Goal: Information Seeking & Learning: Learn about a topic

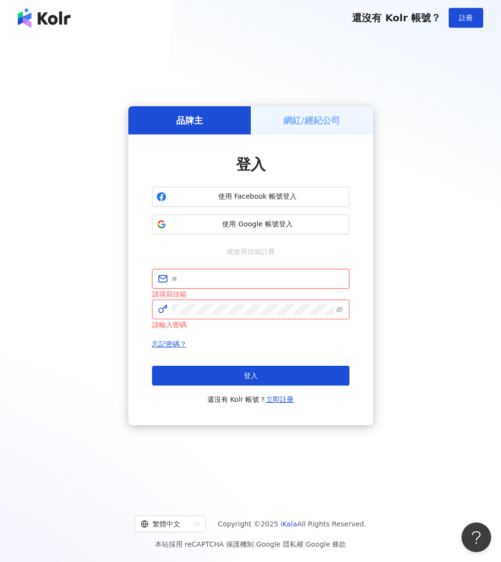
click at [285, 277] on input "text" at bounding box center [258, 278] width 172 height 11
type input "**********"
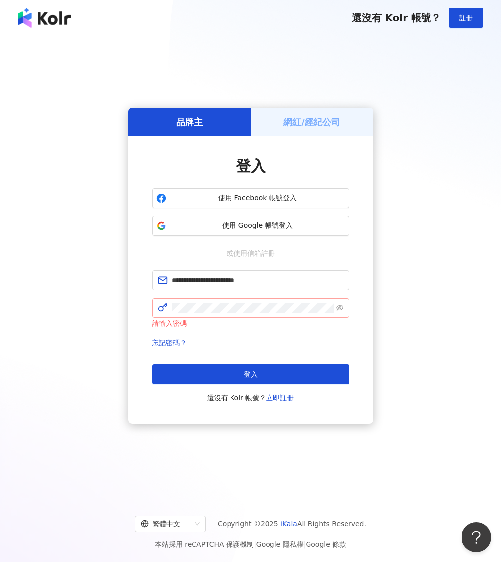
click at [227, 314] on span at bounding box center [251, 308] width 198 height 20
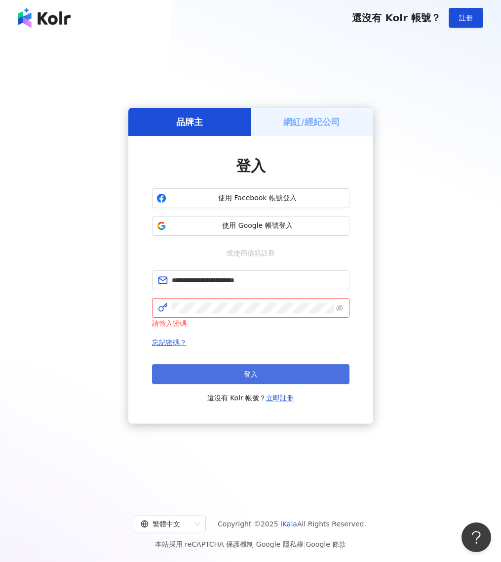
click at [234, 373] on button "登入" at bounding box center [251, 374] width 198 height 20
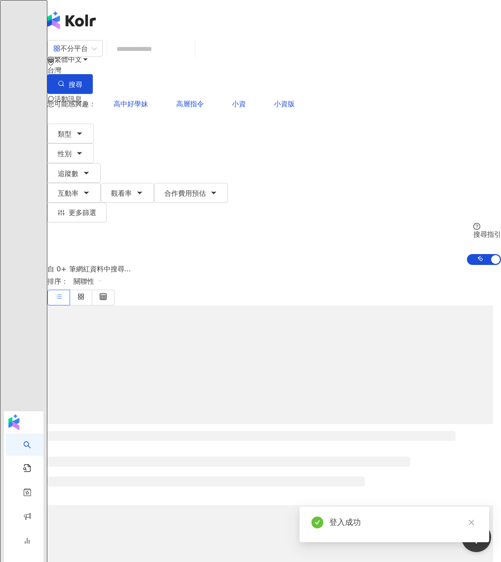
click at [191, 56] on input "search" at bounding box center [151, 49] width 80 height 19
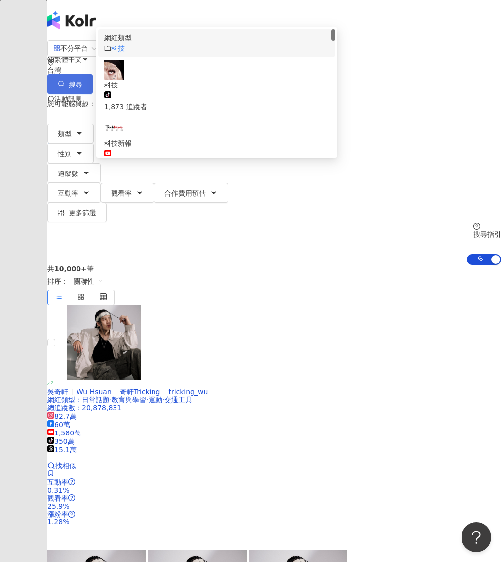
click at [93, 74] on button "搜尋" at bounding box center [69, 84] width 45 height 20
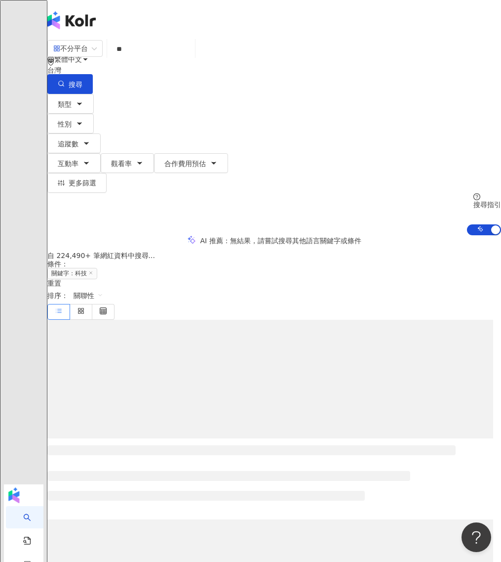
click at [191, 57] on input "**" at bounding box center [151, 49] width 80 height 19
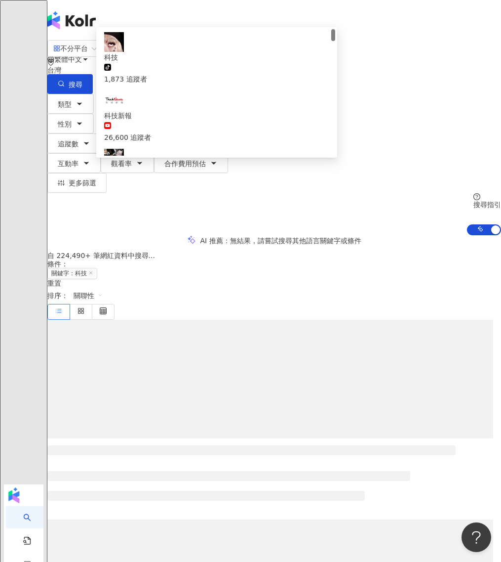
type input "****"
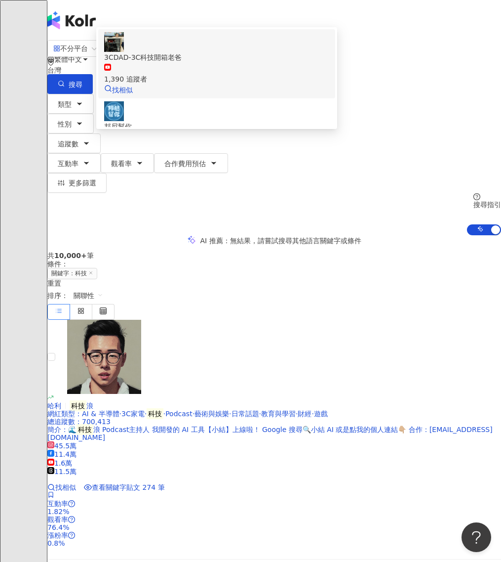
click at [203, 63] on div "3CDAD-3C科技開箱老爸" at bounding box center [216, 57] width 225 height 11
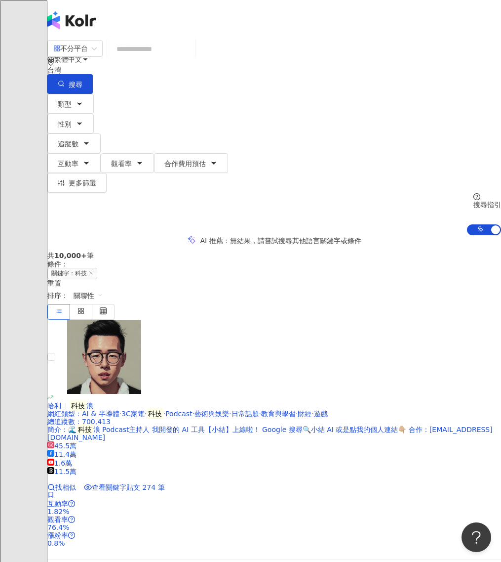
click at [217, 71] on div "不分平台 台灣 搜尋 480fb013-466b-4aa7-8f73-6cd3c0379826 3CDAD-3C科技開箱老爸 1,390 追蹤者 邦尼幫你 4…" at bounding box center [274, 67] width 454 height 54
click at [191, 58] on input "search" at bounding box center [151, 49] width 80 height 19
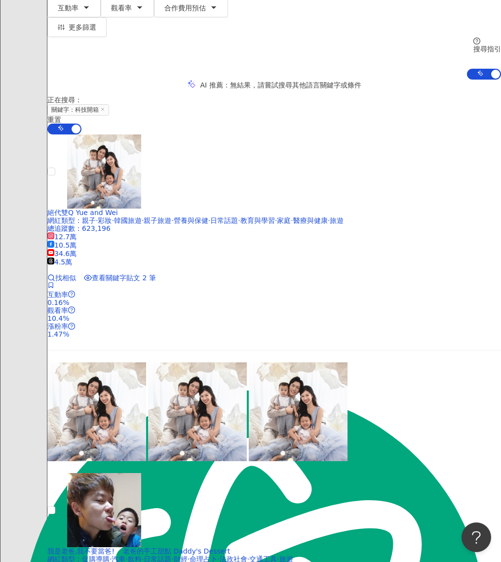
scroll to position [370, 0]
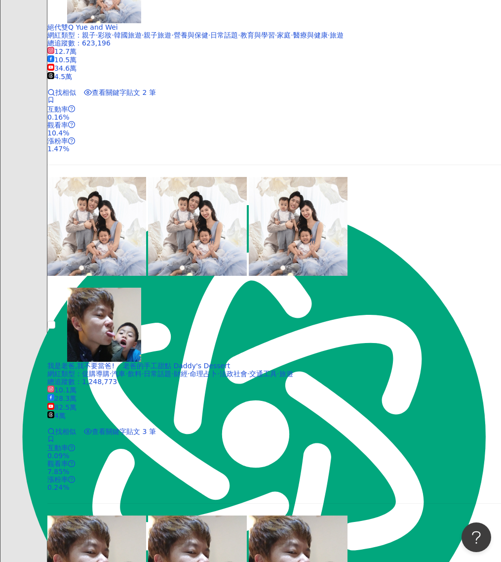
type input "****"
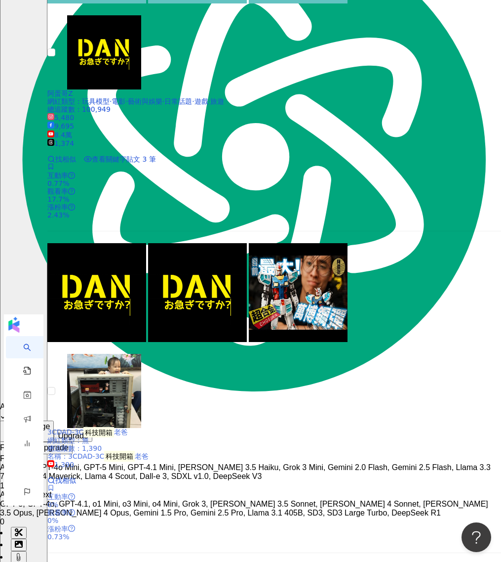
scroll to position [2029, 0]
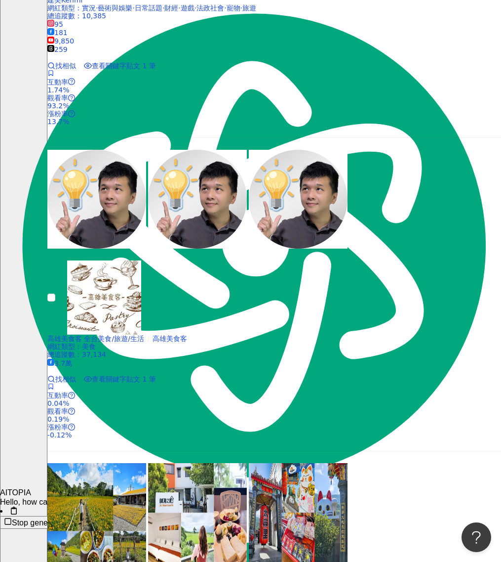
scroll to position [1605, 0]
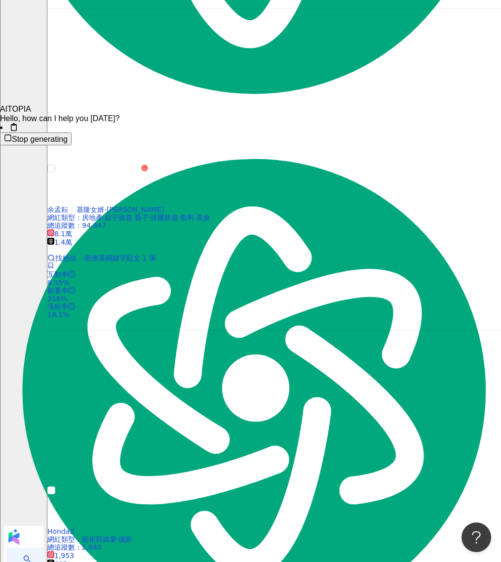
scroll to position [1900, 0]
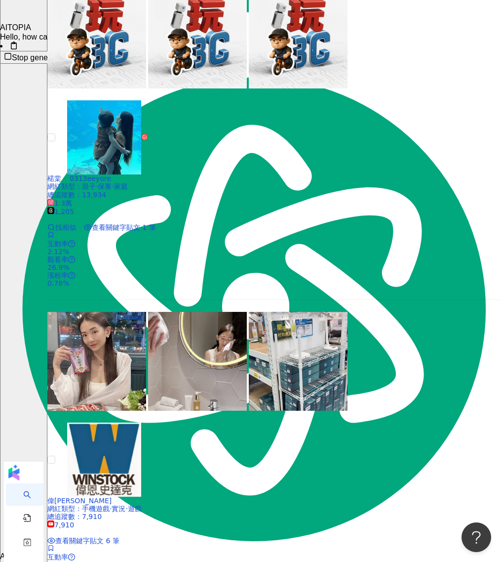
scroll to position [1881, 0]
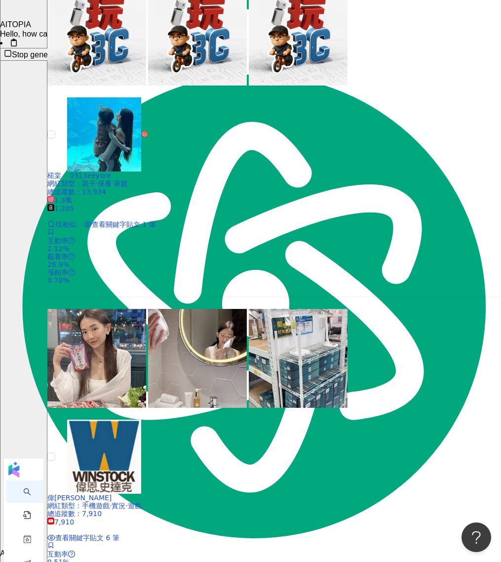
drag, startPoint x: 308, startPoint y: 369, endPoint x: 309, endPoint y: 357, distance: 12.4
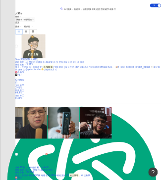
scroll to position [0, 0]
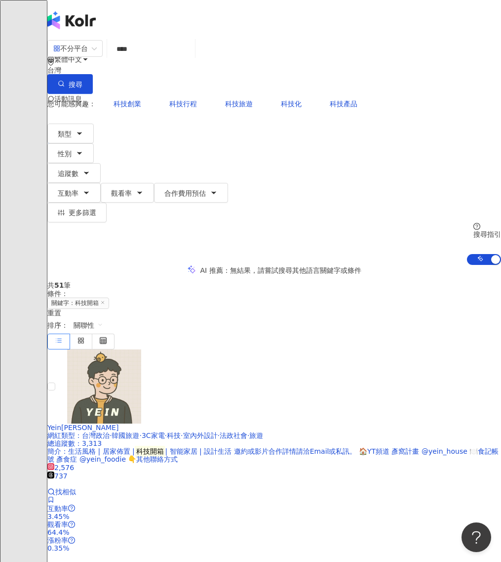
type textarea "*"
drag, startPoint x: 180, startPoint y: 59, endPoint x: 140, endPoint y: 58, distance: 40.5
click at [140, 58] on input "****" at bounding box center [151, 49] width 80 height 19
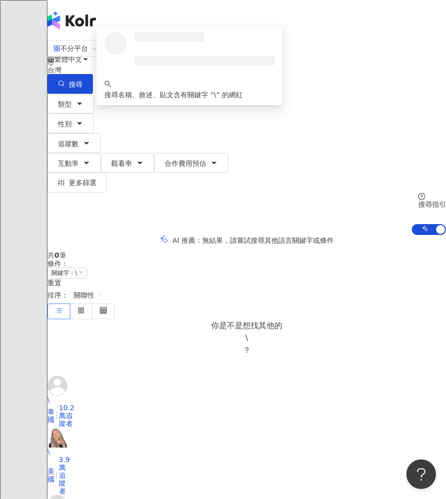
drag, startPoint x: 197, startPoint y: 63, endPoint x: 136, endPoint y: 62, distance: 60.3
click at [136, 58] on input "*" at bounding box center [151, 49] width 80 height 19
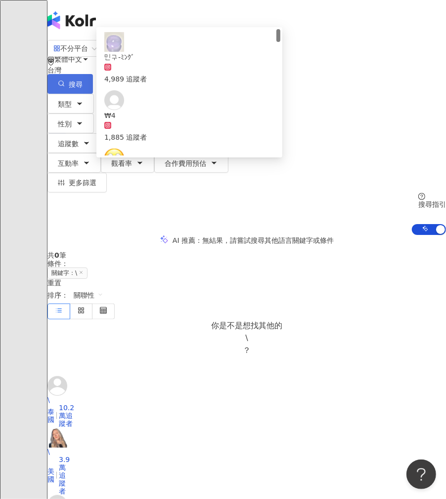
type input "****"
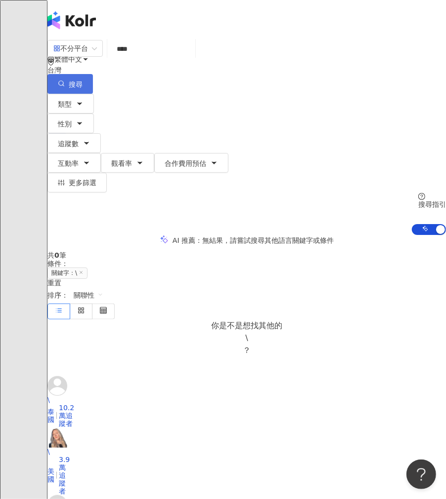
click at [93, 74] on button "搜尋" at bounding box center [69, 84] width 45 height 20
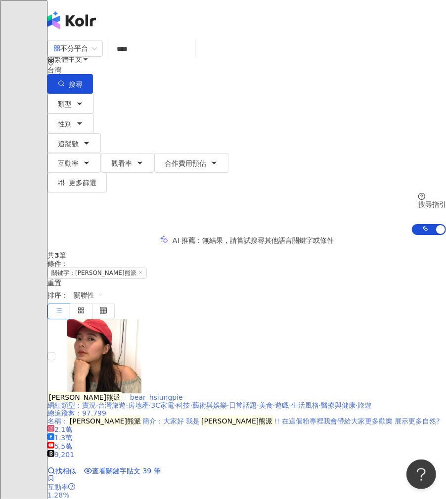
click at [199, 320] on div at bounding box center [246, 357] width 398 height 74
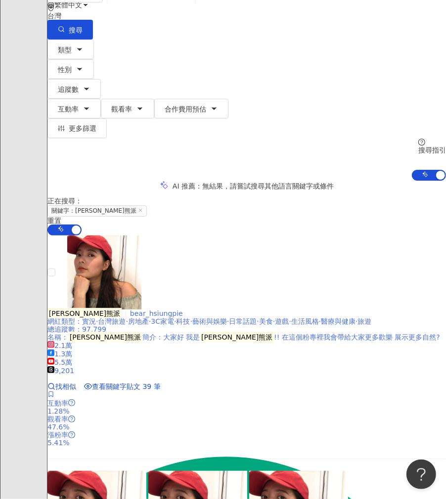
scroll to position [219, 0]
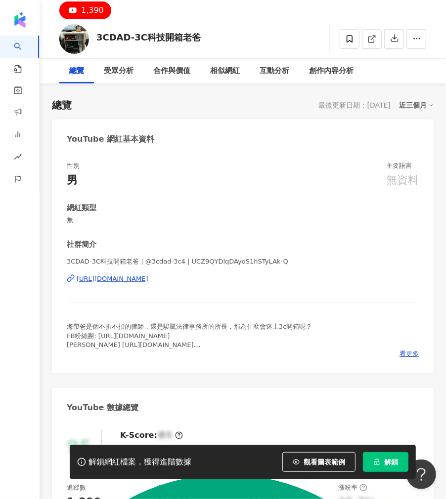
scroll to position [55, 0]
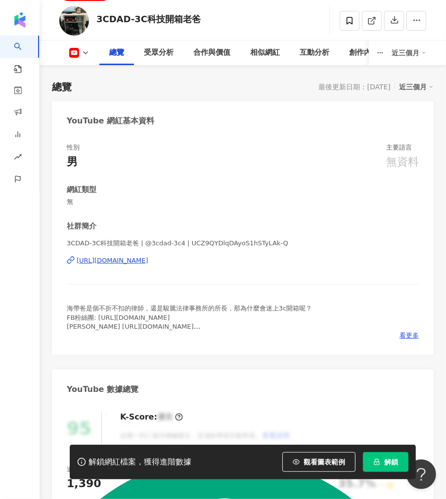
click at [148, 260] on div "https://www.youtube.com/channel/UCZ9QYDlqDAyoS1hSTyLAk-Q" at bounding box center [113, 260] width 72 height 9
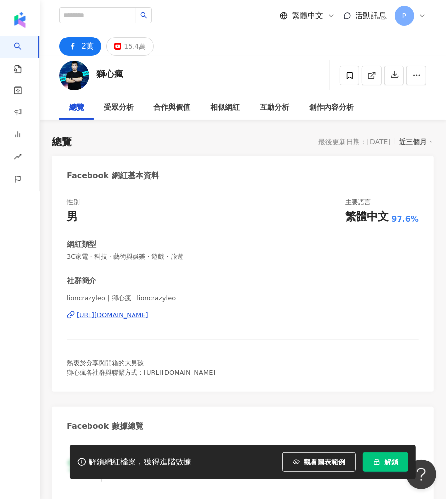
click at [148, 315] on div "https://www.facebook.com/468358290662933" at bounding box center [113, 315] width 72 height 9
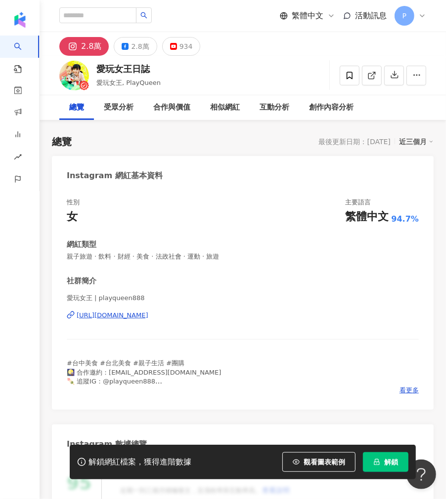
click at [145, 317] on div "[URL][DOMAIN_NAME]" at bounding box center [113, 315] width 72 height 9
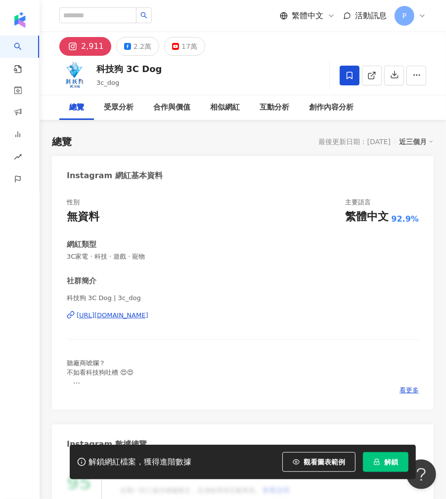
click at [148, 316] on div "[URL][DOMAIN_NAME]" at bounding box center [113, 315] width 72 height 9
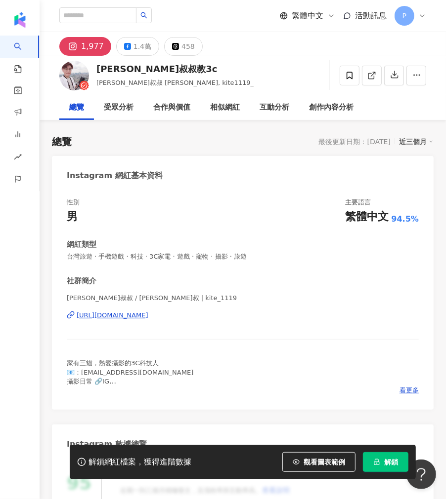
click at [158, 324] on div "[PERSON_NAME]叔叔 / [PERSON_NAME]叔 | kite_1119 [URL][DOMAIN_NAME]" at bounding box center [243, 323] width 352 height 58
click at [148, 316] on div "[URL][DOMAIN_NAME]" at bounding box center [113, 315] width 72 height 9
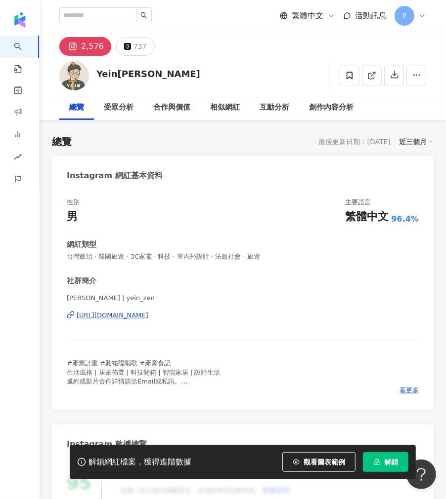
click at [148, 318] on div "https://www.instagram.com/yein_zen/" at bounding box center [113, 315] width 72 height 9
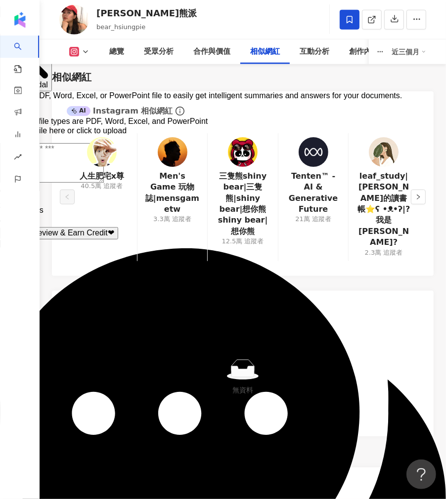
scroll to position [2524, 0]
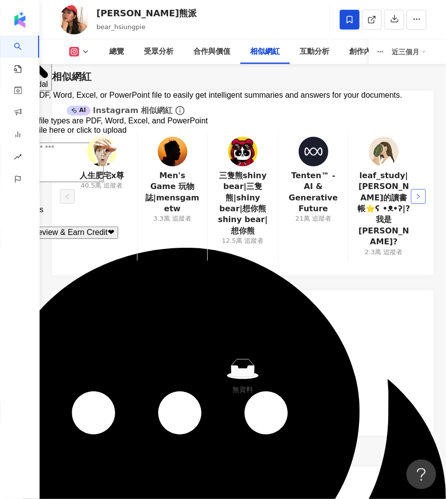
click at [422, 189] on button "button" at bounding box center [417, 196] width 15 height 15
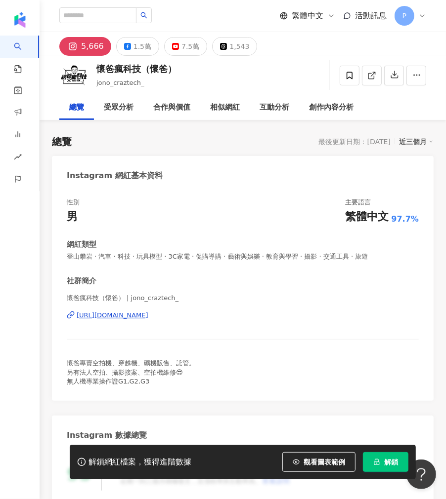
click at [148, 314] on div "[URL][DOMAIN_NAME]" at bounding box center [113, 315] width 72 height 9
